Goal: Information Seeking & Learning: Learn about a topic

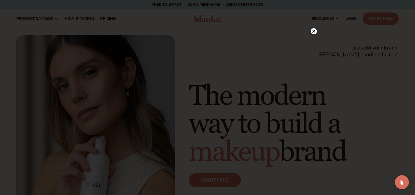
click at [313, 30] on circle at bounding box center [314, 31] width 6 height 6
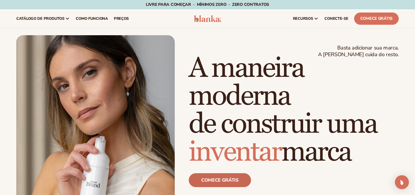
click at [223, 180] on font "Comece grátis" at bounding box center [219, 180] width 37 height 6
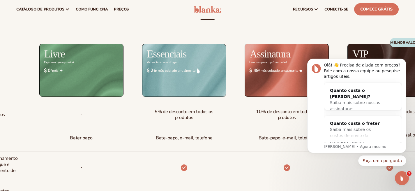
scroll to position [194, 0]
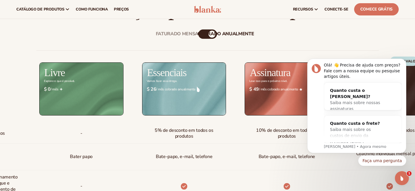
click at [210, 36] on font "cobrado anualmente" at bounding box center [225, 34] width 56 height 6
click at [206, 34] on font "cobrado anualmente" at bounding box center [225, 34] width 56 height 6
click at [210, 37] on div "Faturado mensalmente cobrado anualmente" at bounding box center [207, 33] width 19 height 9
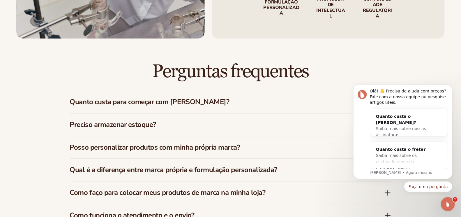
scroll to position [898, 0]
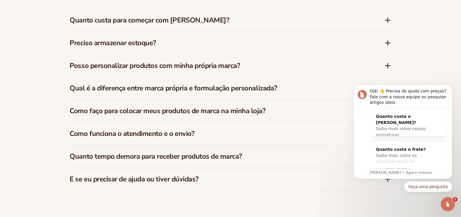
click at [212, 16] on h3 "Quanto custa para começar com [PERSON_NAME]?" at bounding box center [218, 20] width 297 height 8
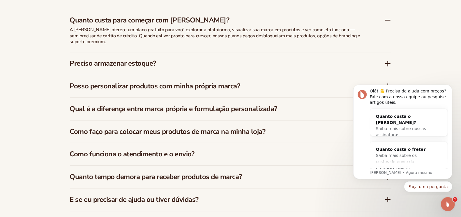
click at [222, 62] on h3 "Preciso armazenar estoque?" at bounding box center [218, 63] width 297 height 8
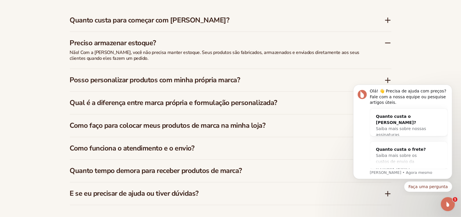
click at [226, 79] on font "Posso personalizar produtos com minha própria marca?" at bounding box center [155, 79] width 170 height 9
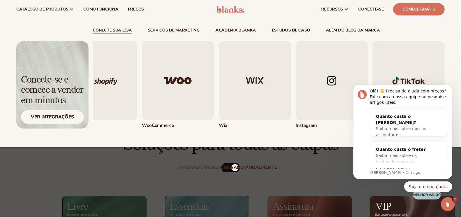
scroll to position [42, 0]
